Goal: Navigation & Orientation: Understand site structure

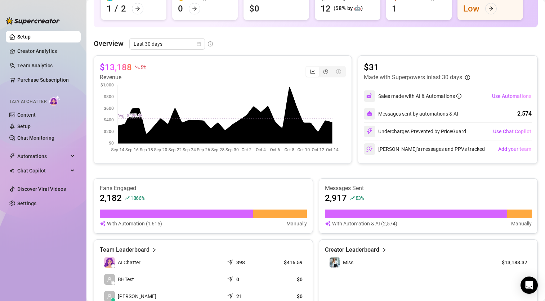
scroll to position [144, 0]
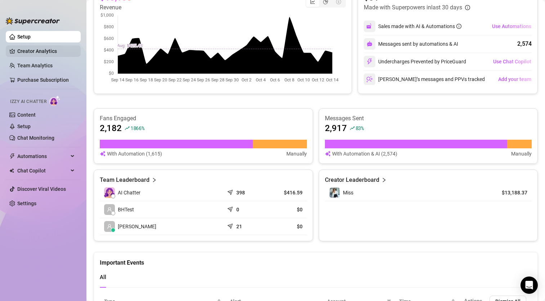
click at [44, 50] on link "Creator Analytics" at bounding box center [46, 51] width 58 height 12
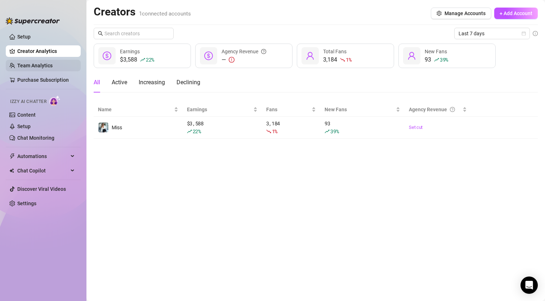
click at [49, 64] on link "Team Analytics" at bounding box center [34, 66] width 35 height 6
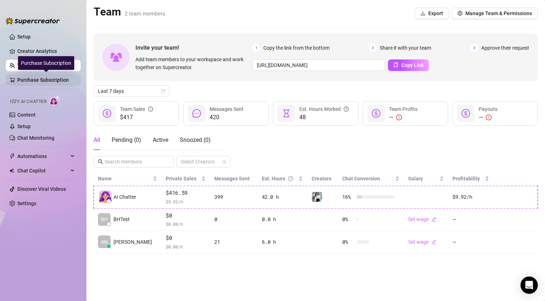
click at [51, 77] on link "Purchase Subscription" at bounding box center [46, 80] width 58 height 12
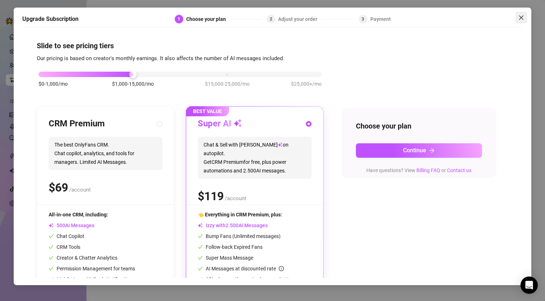
click at [518, 18] on span "Close" at bounding box center [521, 18] width 12 height 6
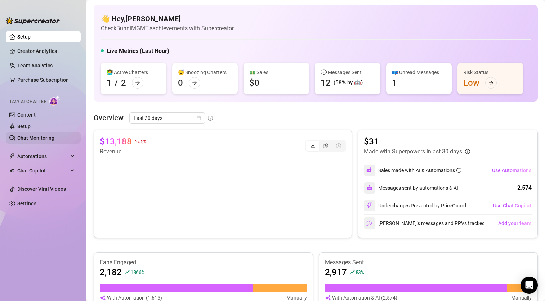
click at [37, 136] on link "Chat Monitoring" at bounding box center [35, 138] width 37 height 6
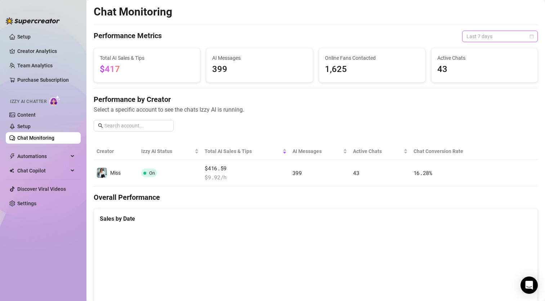
click at [468, 37] on span "Last 7 days" at bounding box center [499, 36] width 67 height 11
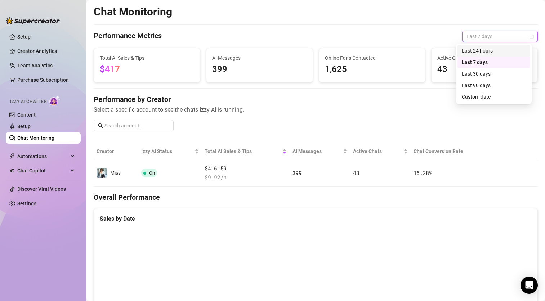
click at [473, 53] on div "Last 24 hours" at bounding box center [494, 51] width 64 height 8
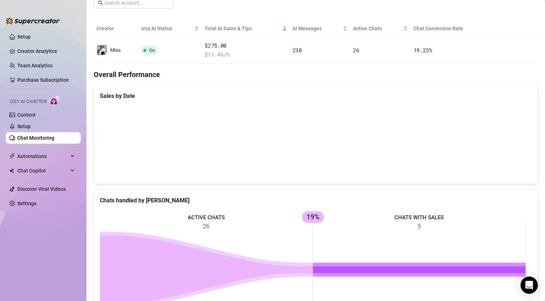
scroll to position [68, 0]
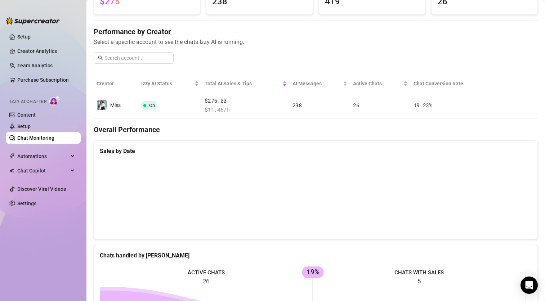
click at [423, 172] on canvas at bounding box center [313, 197] width 426 height 72
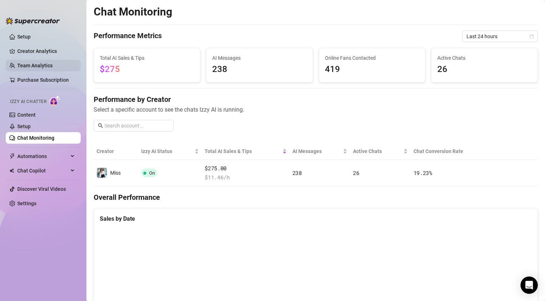
click at [39, 66] on link "Team Analytics" at bounding box center [34, 66] width 35 height 6
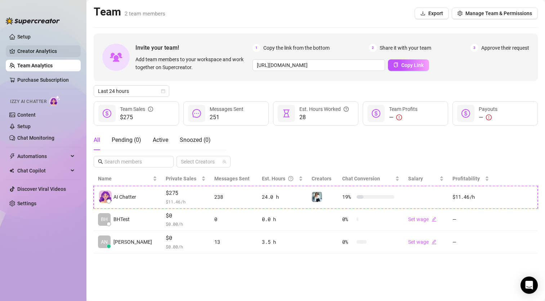
click at [32, 51] on link "Creator Analytics" at bounding box center [46, 51] width 58 height 12
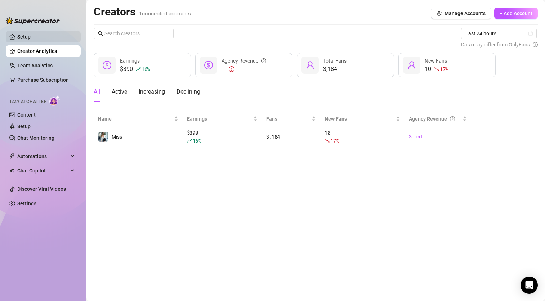
click at [21, 35] on link "Setup" at bounding box center [23, 37] width 13 height 6
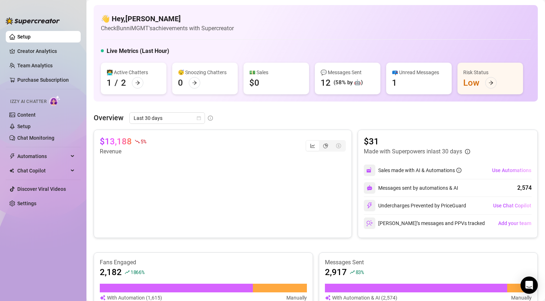
scroll to position [72, 0]
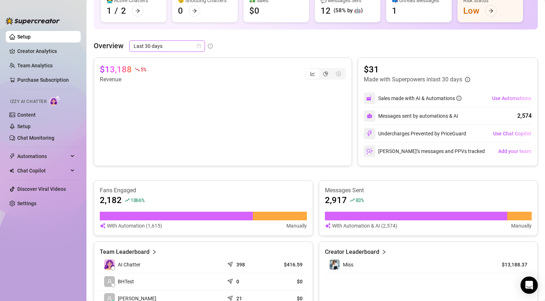
click at [180, 46] on span "Last 30 days" at bounding box center [167, 46] width 67 height 11
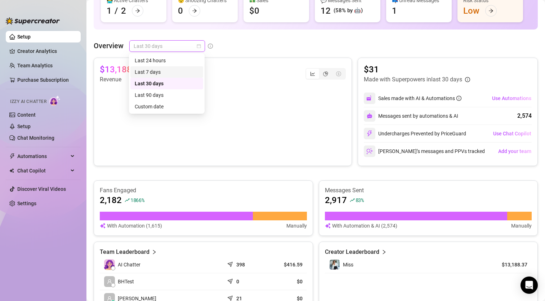
click at [160, 73] on div "Last 7 days" at bounding box center [167, 72] width 64 height 8
